Goal: Transaction & Acquisition: Purchase product/service

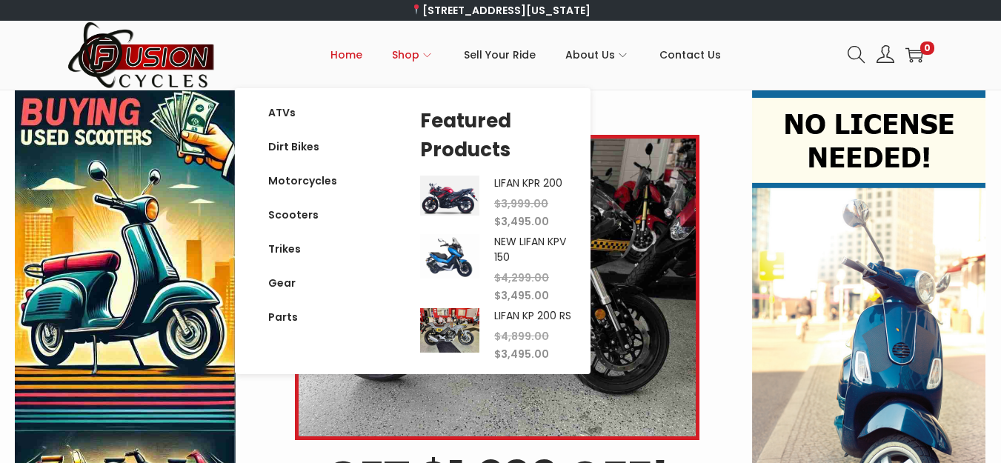
click at [418, 52] on span "Shop" at bounding box center [405, 54] width 27 height 37
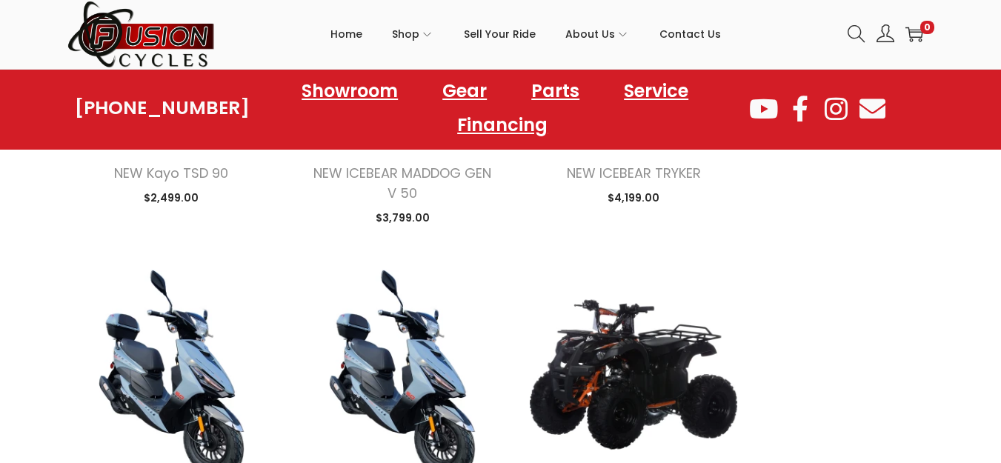
scroll to position [1773, 0]
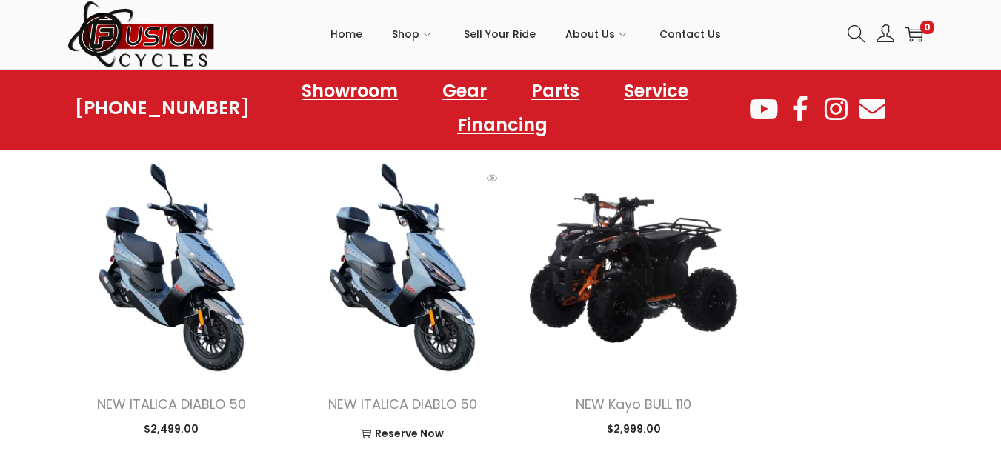
click at [447, 320] on img at bounding box center [402, 267] width 209 height 209
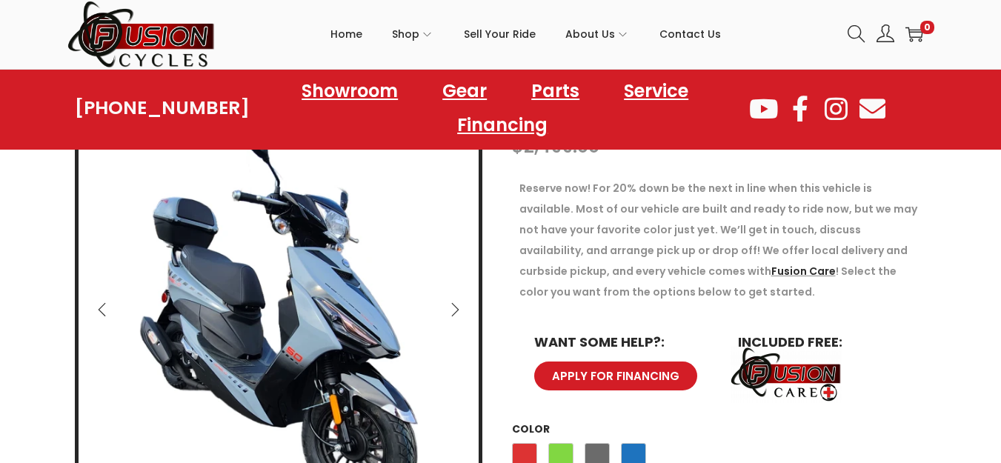
scroll to position [147, 0]
